Goal: Communication & Community: Answer question/provide support

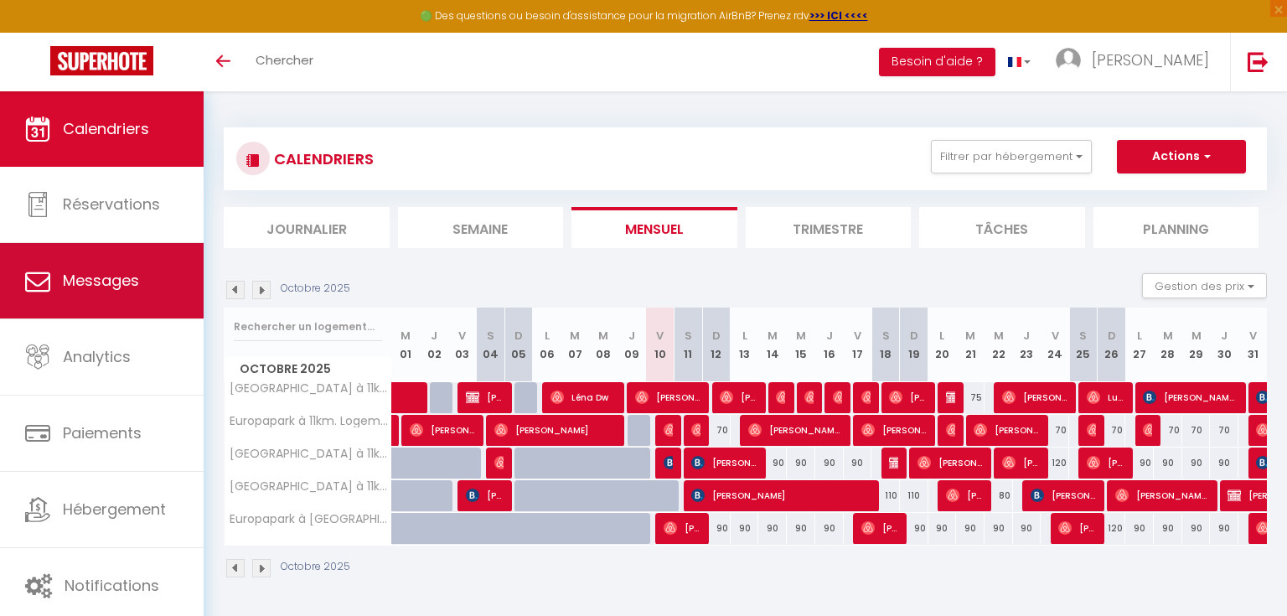
click at [96, 267] on link "Messages" at bounding box center [102, 280] width 204 height 75
select select "message"
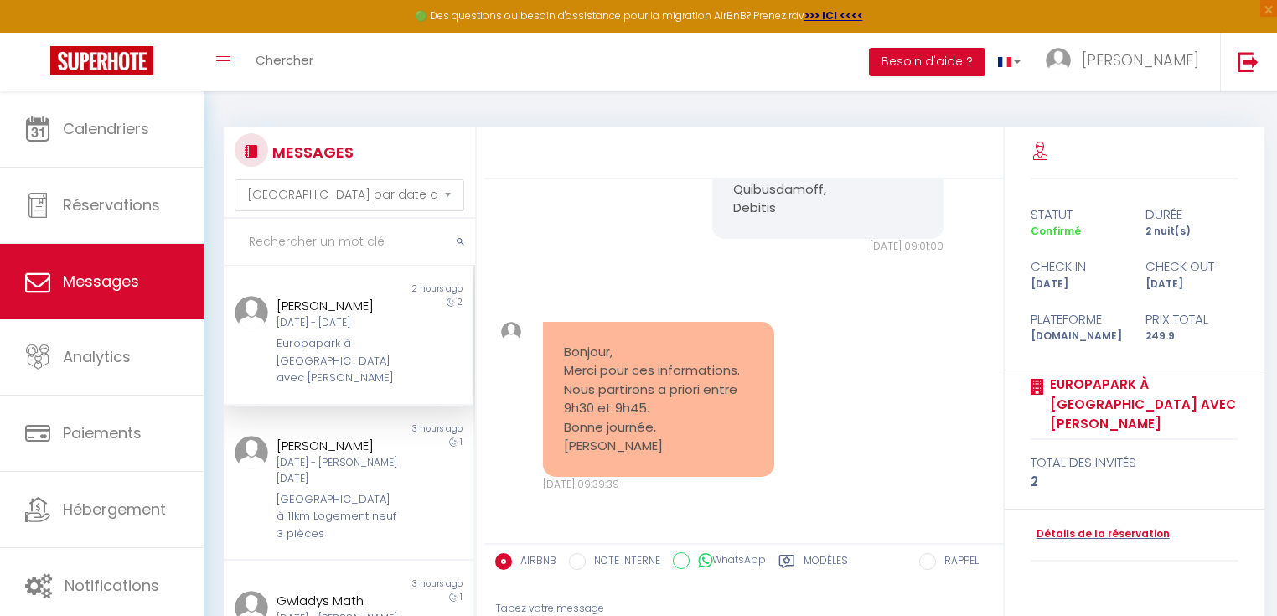
scroll to position [170, 0]
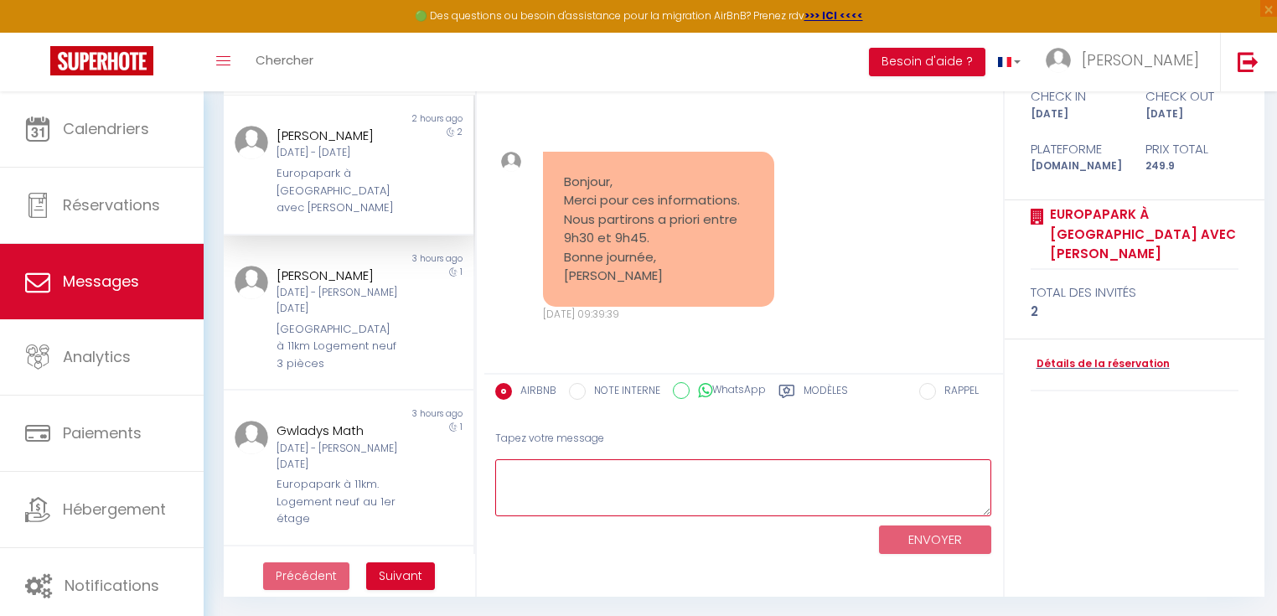
click at [592, 477] on textarea at bounding box center [743, 488] width 497 height 58
type textarea "Merci également pour l'info ;) Belle journée [PERSON_NAME]"
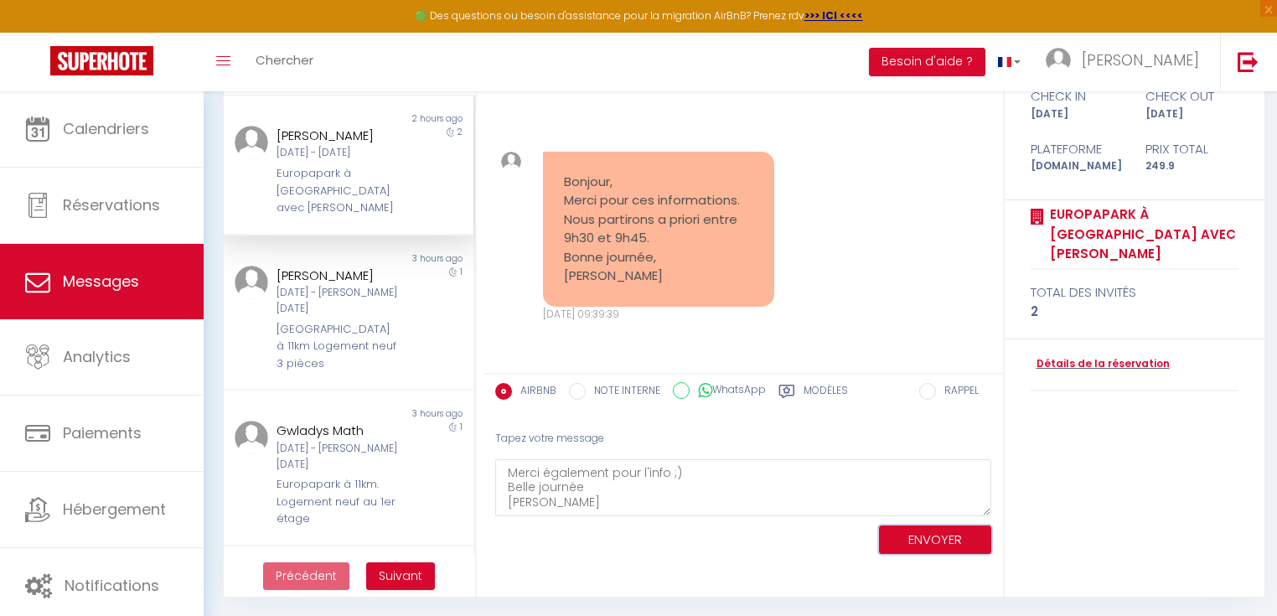
click at [927, 525] on button "ENVOYER" at bounding box center [935, 539] width 112 height 29
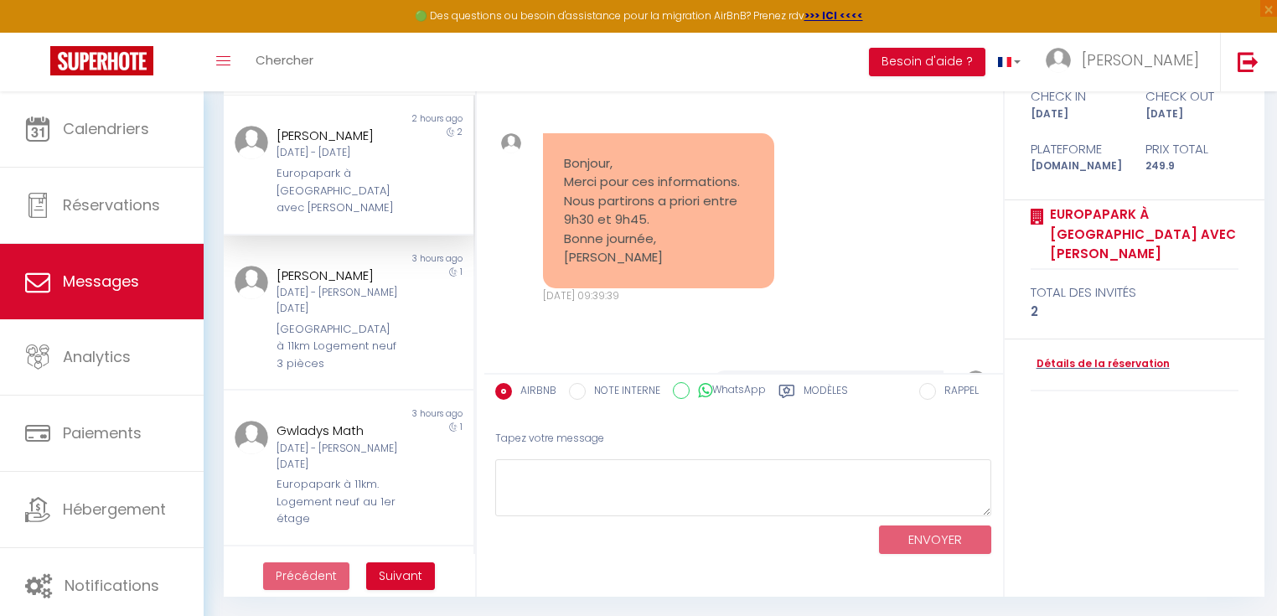
scroll to position [9041, 0]
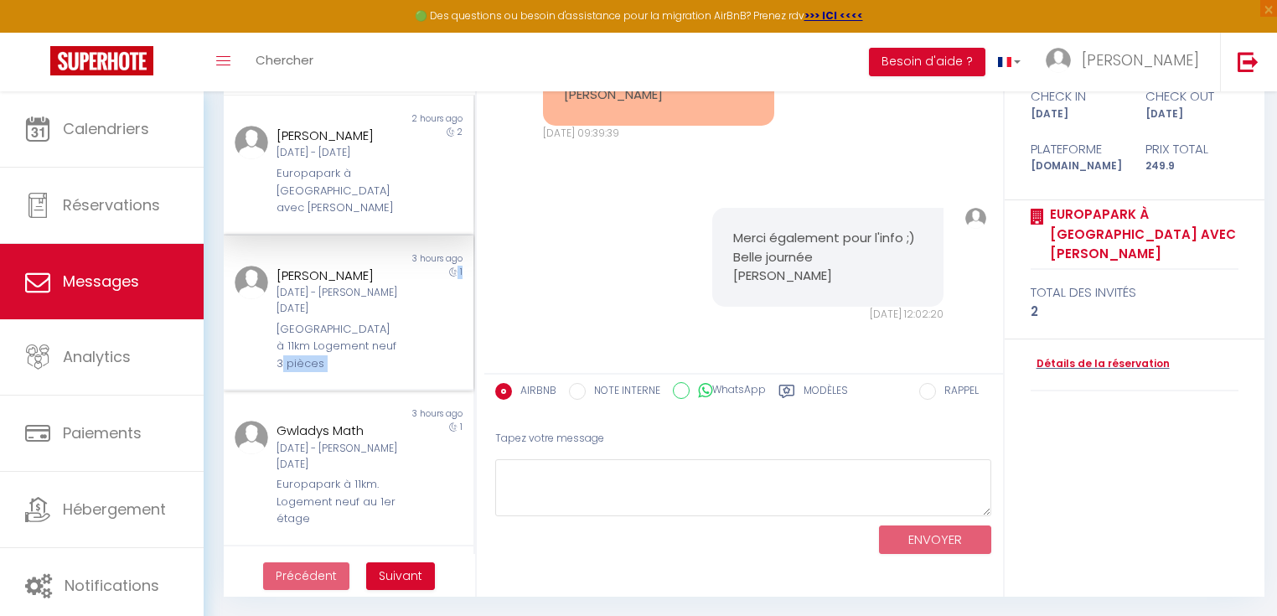
click at [306, 342] on div "[GEOGRAPHIC_DATA] à 11km Logement neuf 3 pièces" at bounding box center [338, 346] width 123 height 51
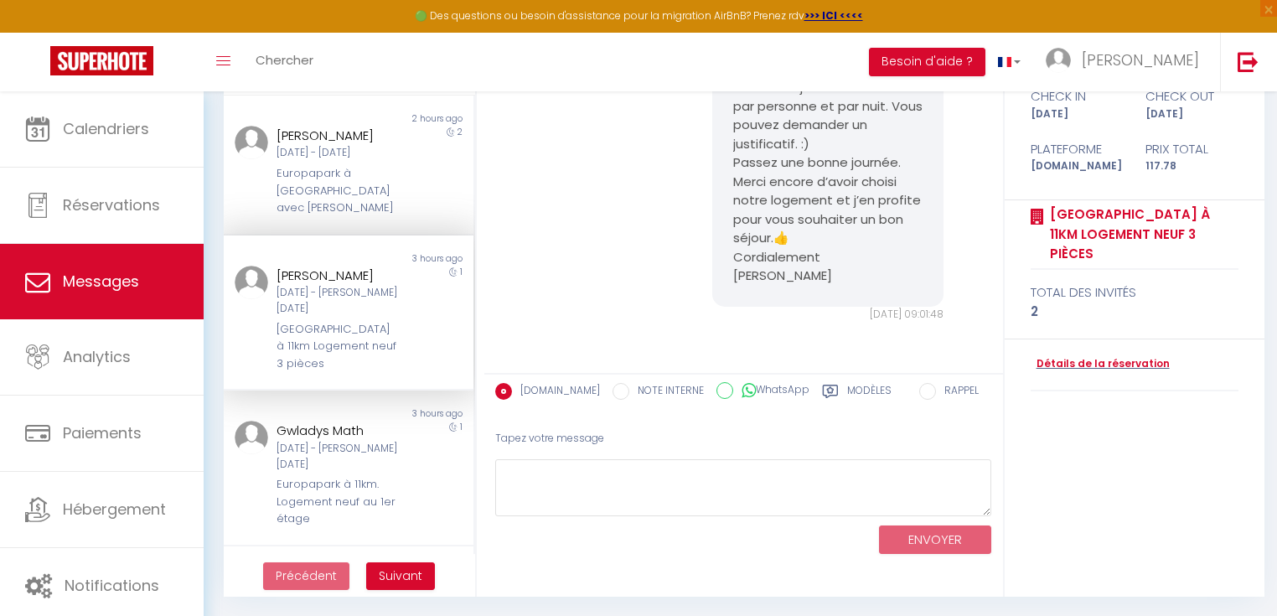
scroll to position [11462, 0]
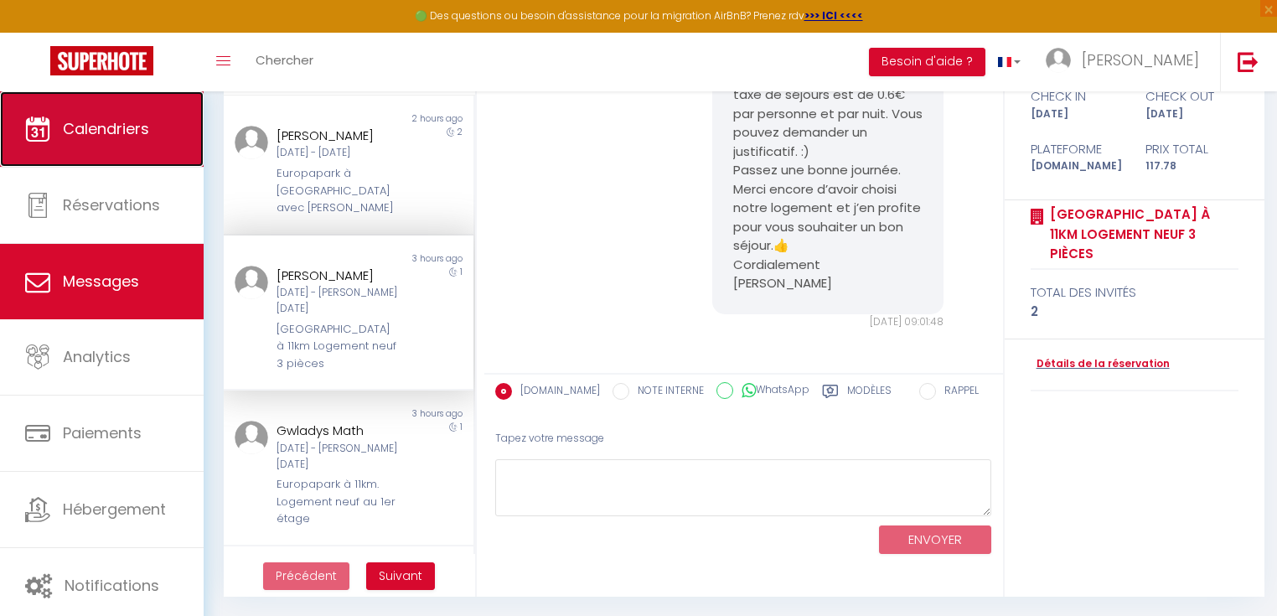
click at [126, 127] on span "Calendriers" at bounding box center [106, 128] width 86 height 21
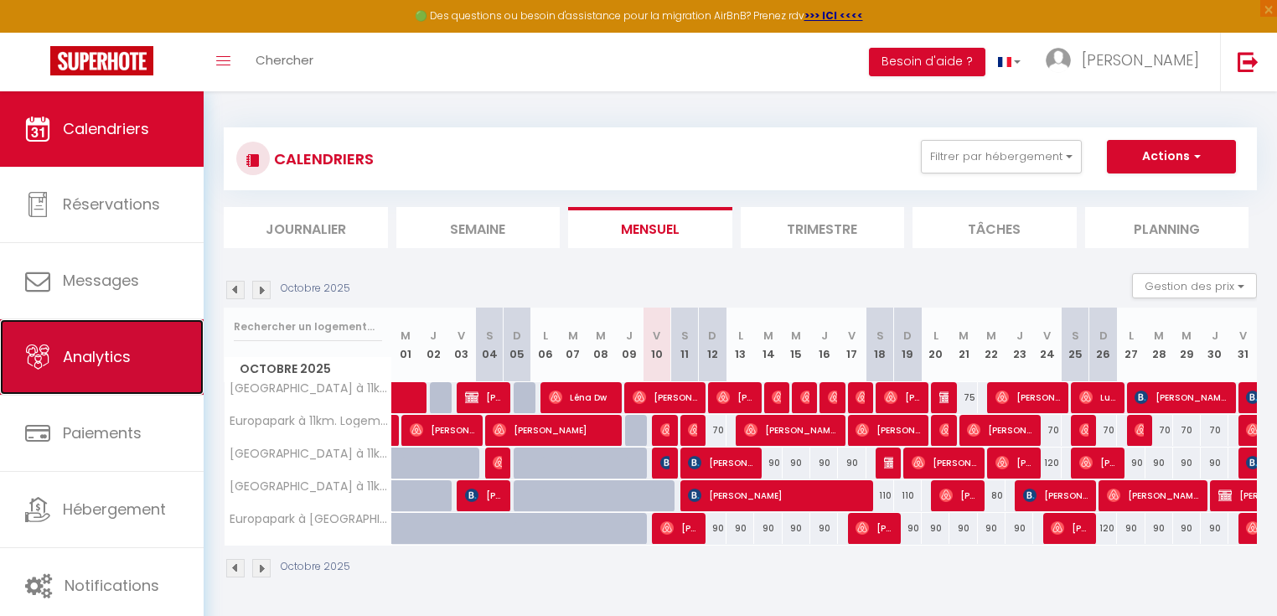
click at [122, 344] on link "Analytics" at bounding box center [102, 356] width 204 height 75
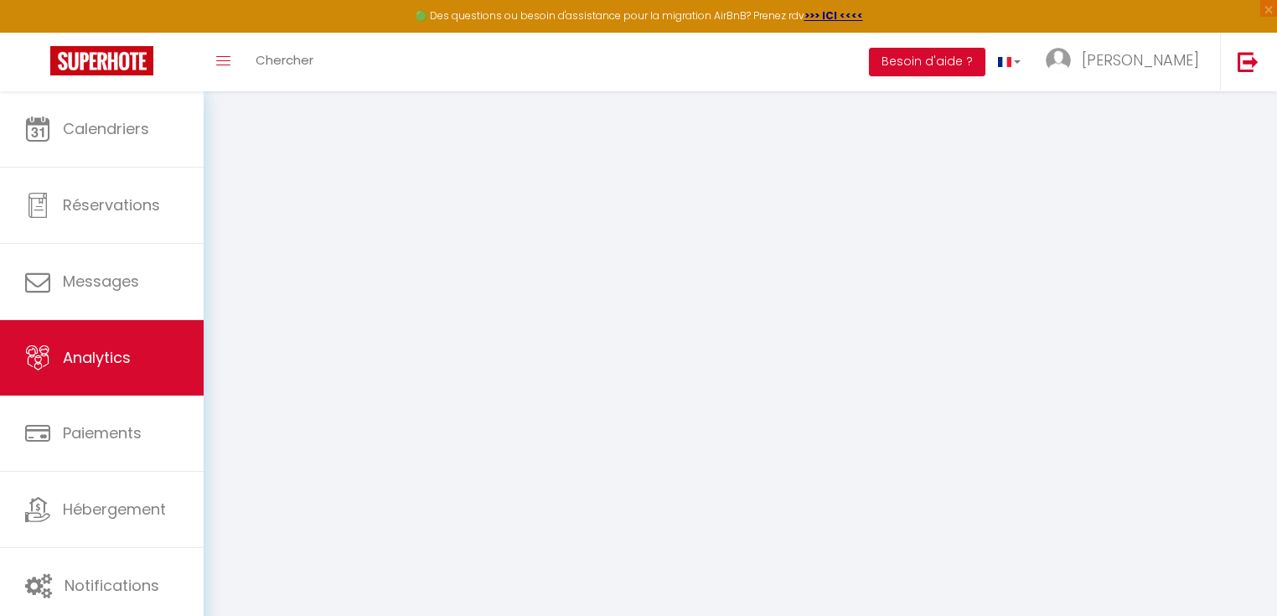
select select "2025"
select select "10"
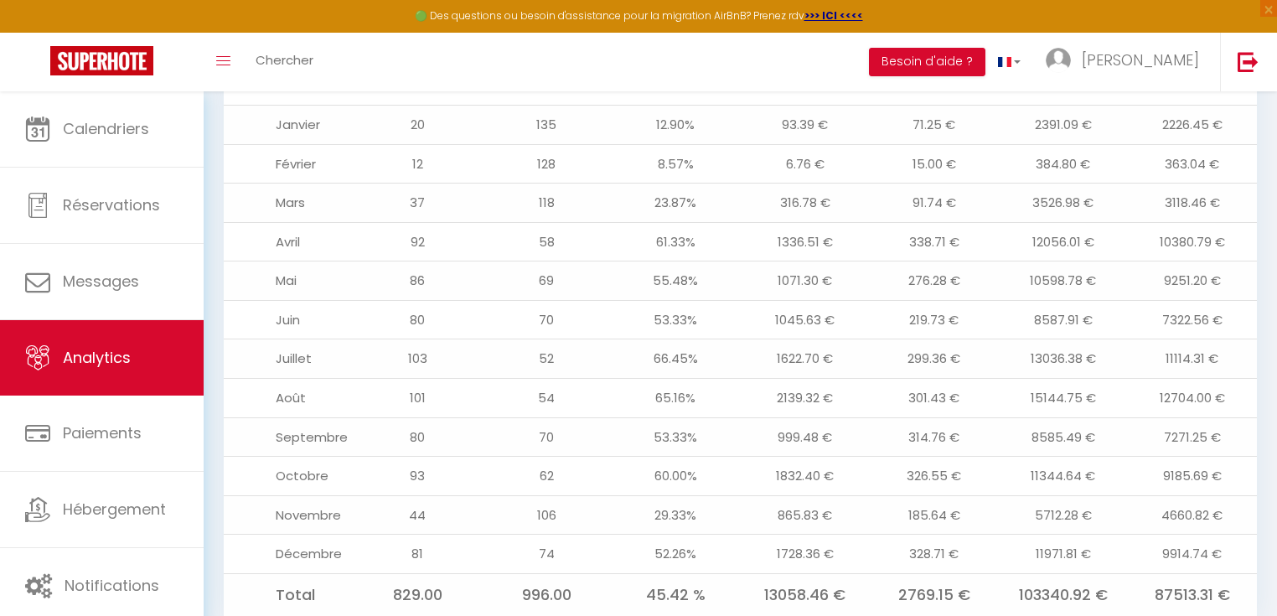
scroll to position [1640, 0]
